Goal: Navigation & Orientation: Find specific page/section

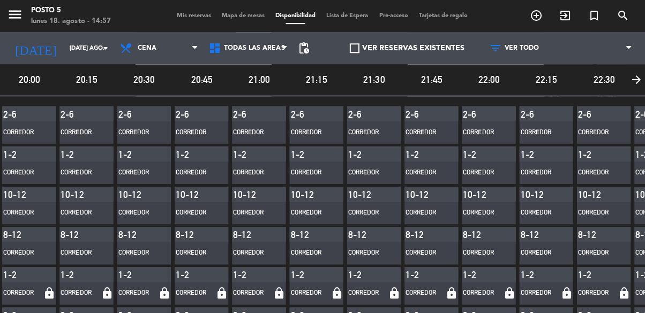
click at [244, 28] on div "menu Posto 5 lunes 18. agosto - 14:57 Mis reservas Mapa de mesas Disponibilidad…" at bounding box center [322, 16] width 645 height 32
click at [260, 13] on span "Mapa de mesas" at bounding box center [244, 16] width 54 height 6
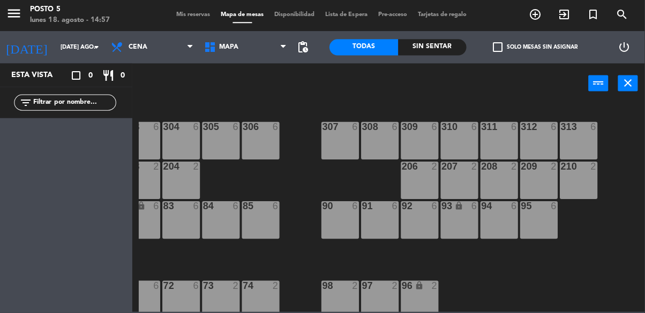
click at [594, 89] on icon "power_input" at bounding box center [598, 83] width 13 height 13
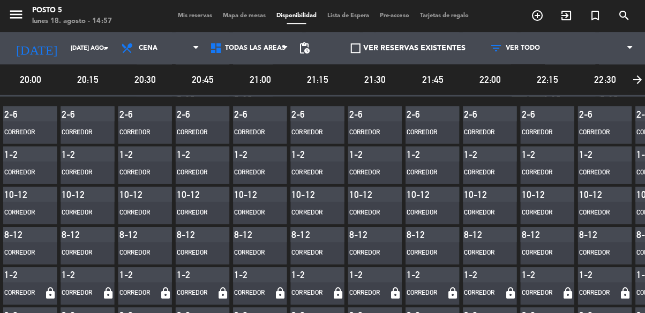
click at [257, 13] on span "Mapa de mesas" at bounding box center [244, 16] width 54 height 6
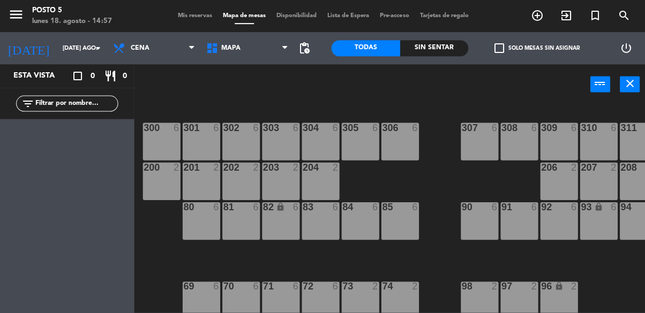
click at [71, 73] on icon "crop_square" at bounding box center [77, 76] width 13 height 13
click at [82, 72] on icon "crop_square" at bounding box center [77, 76] width 13 height 13
click at [82, 75] on icon "crop_square" at bounding box center [77, 76] width 13 height 13
click at [74, 79] on icon "crop_square" at bounding box center [77, 76] width 13 height 13
click at [71, 90] on div "filter_list" at bounding box center [67, 103] width 134 height 31
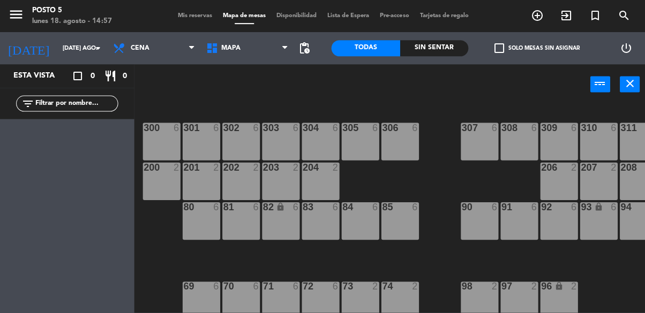
click at [73, 80] on icon "crop_square" at bounding box center [77, 76] width 13 height 13
click at [111, 78] on icon "restaurant" at bounding box center [109, 76] width 13 height 13
click at [413, 19] on span "Tarjetas de regalo" at bounding box center [442, 16] width 59 height 6
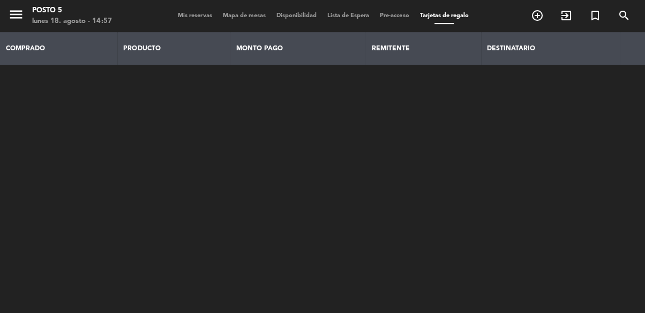
click at [196, 3] on div "menu Posto 5 lunes 18. agosto - 14:57 Mis reservas Mapa de mesas Disponibilidad…" at bounding box center [322, 16] width 645 height 32
